Goal: Use online tool/utility: Utilize a website feature to perform a specific function

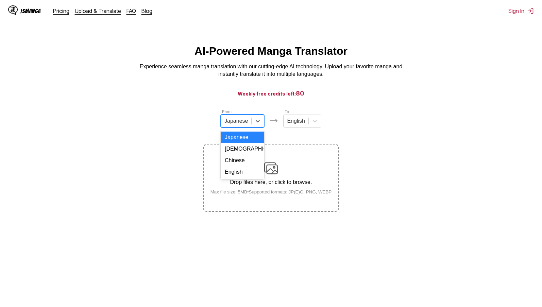
click at [247, 125] on div at bounding box center [235, 120] width 23 height 7
click at [241, 177] on div "English" at bounding box center [243, 172] width 44 height 12
click at [295, 126] on div "English" at bounding box center [293, 121] width 24 height 10
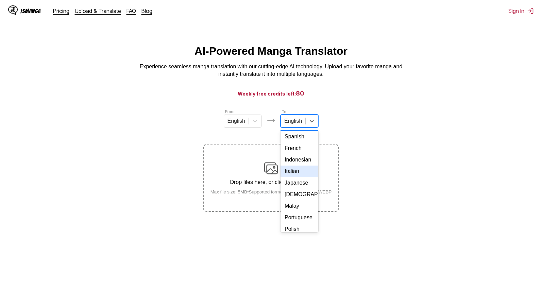
scroll to position [115, 0]
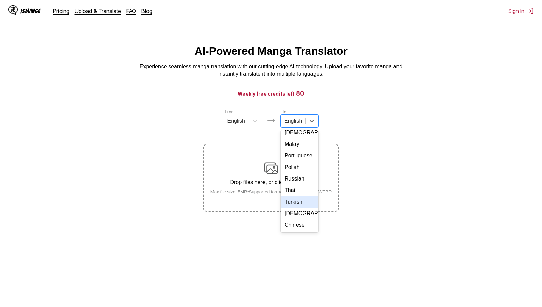
click at [301, 194] on div "Thai" at bounding box center [300, 191] width 38 height 12
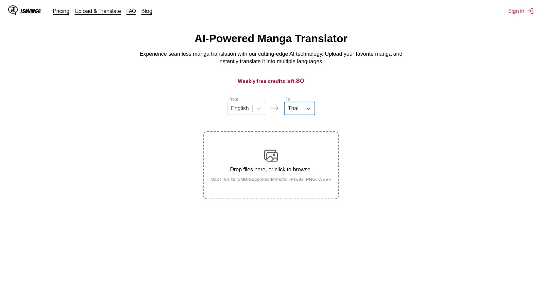
scroll to position [0, 0]
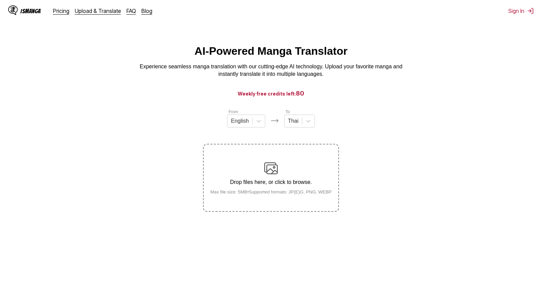
click at [305, 176] on div "Drop files here, or click to browse. Max file size: 5MB • Supported formats: JP…" at bounding box center [271, 178] width 132 height 33
click at [0, 0] on input "Drop files here, or click to browse. Max file size: 5MB • Supported formats: JP…" at bounding box center [0, 0] width 0 height 0
click at [319, 170] on div "Drop files here, or click to browse. Max file size: 5MB • Supported formats: JP…" at bounding box center [271, 178] width 132 height 33
click at [0, 0] on input "Drop files here, or click to browse. Max file size: 5MB • Supported formats: JP…" at bounding box center [0, 0] width 0 height 0
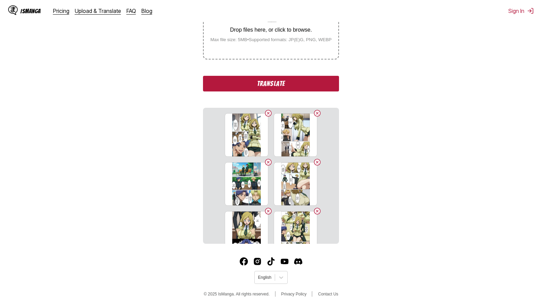
click at [284, 85] on button "Translate" at bounding box center [271, 84] width 136 height 16
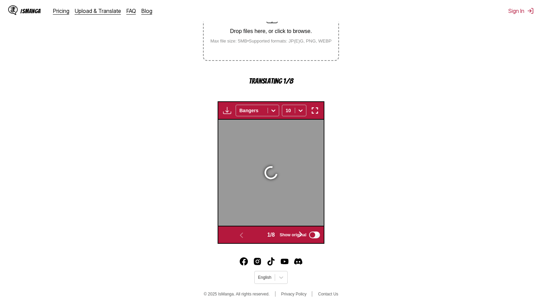
scroll to position [201, 0]
